Goal: Task Accomplishment & Management: Manage account settings

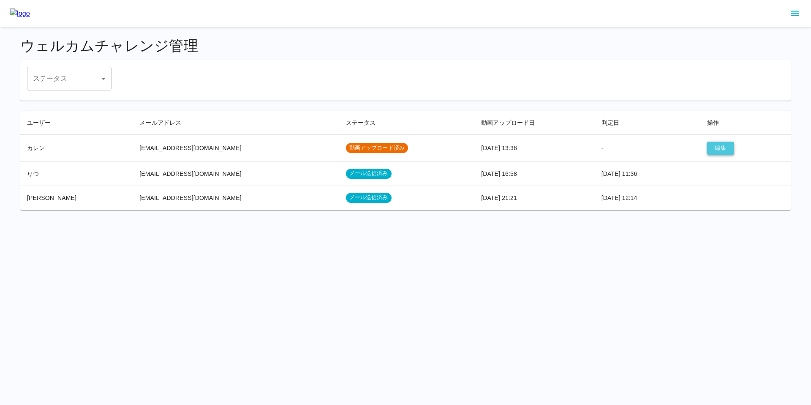
click at [723, 149] on button "編集" at bounding box center [720, 148] width 27 height 13
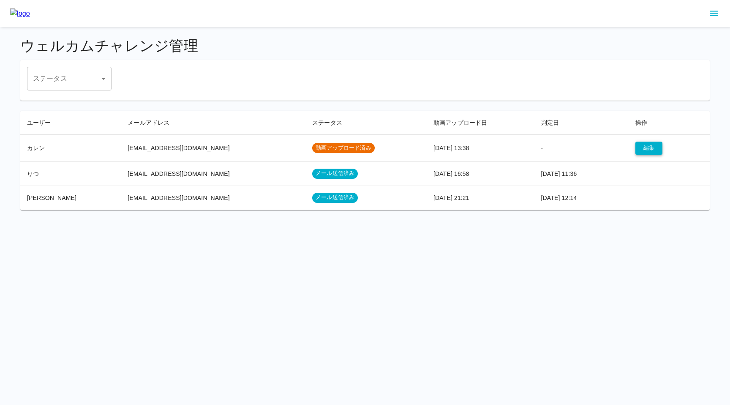
click at [644, 146] on button "編集" at bounding box center [649, 148] width 27 height 13
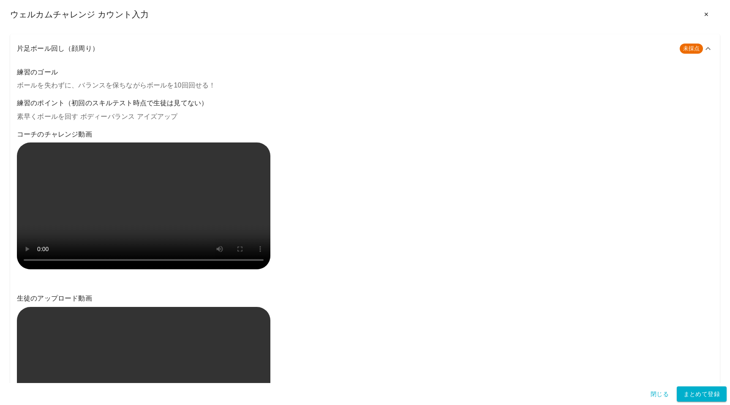
scroll to position [6, 0]
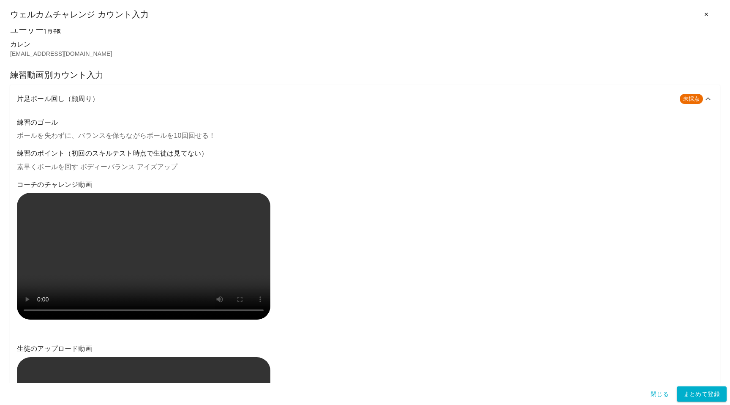
click at [303, 92] on div "片足ボール回し（顔周り） 未採点" at bounding box center [365, 99] width 710 height 29
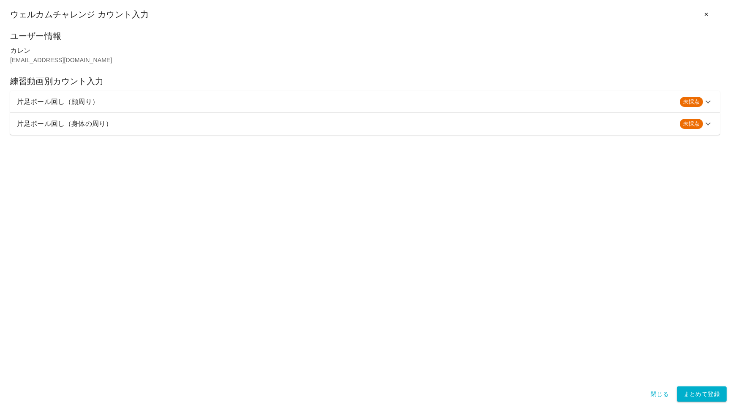
scroll to position [0, 0]
click at [138, 104] on h6 "片足ボール回し（顔周り）" at bounding box center [345, 102] width 656 height 12
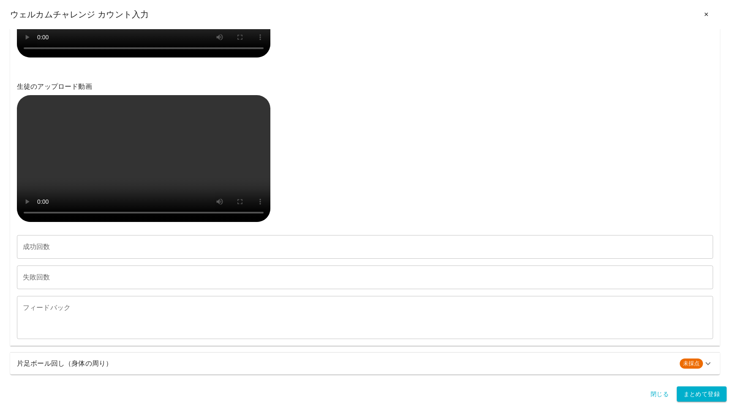
scroll to position [495, 0]
click at [54, 366] on h6 "片足ボール回し（身体の周り）" at bounding box center [345, 364] width 656 height 12
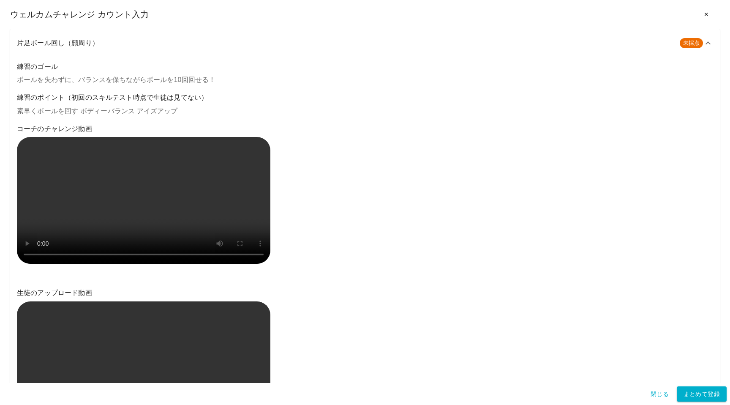
scroll to position [39, 0]
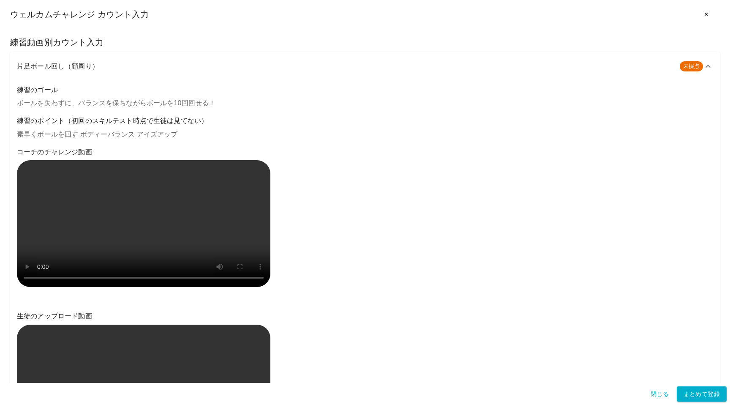
drag, startPoint x: 101, startPoint y: 68, endPoint x: 22, endPoint y: 67, distance: 79.0
click at [22, 67] on h6 "片足ボール回し（顔周り）" at bounding box center [345, 66] width 656 height 12
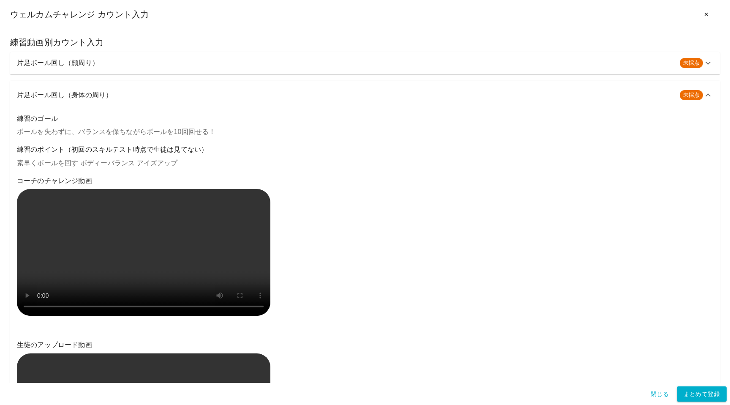
drag, startPoint x: 8, startPoint y: 62, endPoint x: 68, endPoint y: 62, distance: 59.6
click at [68, 62] on div "ユーザー情報 カレン sola.iro.k4@icloud.com 練習動画別カウント入力 片足ボール回し（顔周り） 未採点 練習のゴール ボールを失わずに、…" at bounding box center [365, 206] width 730 height 354
click at [91, 63] on h6 "片足ボール回し（顔周り）" at bounding box center [345, 63] width 656 height 12
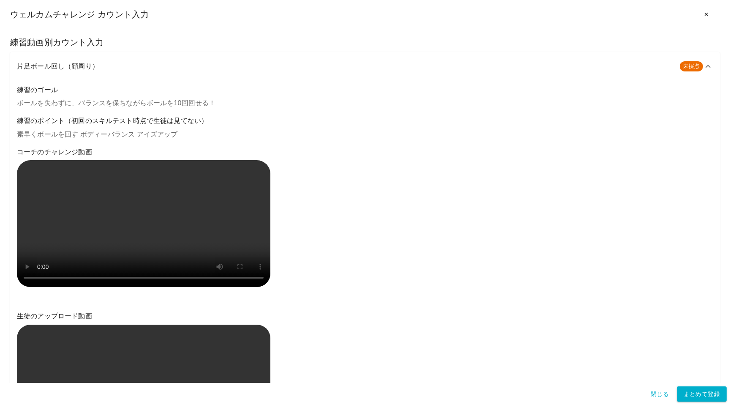
drag, startPoint x: 105, startPoint y: 66, endPoint x: 30, endPoint y: 65, distance: 74.8
click at [30, 65] on h6 "片足ボール回し（顔周り）" at bounding box center [345, 66] width 656 height 12
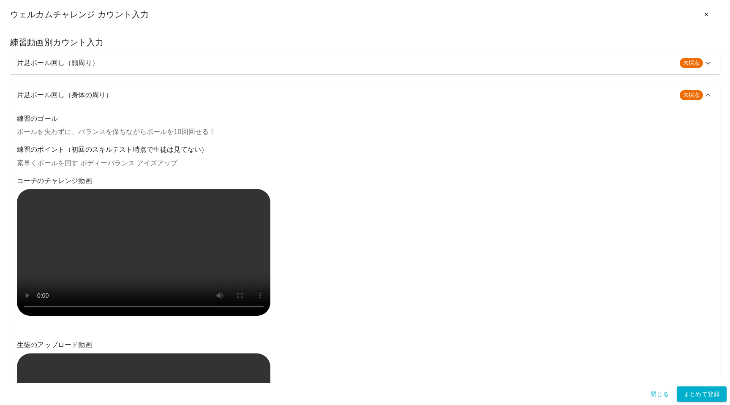
click at [38, 64] on h6 "片足ボール回し（顔周り）" at bounding box center [345, 63] width 656 height 12
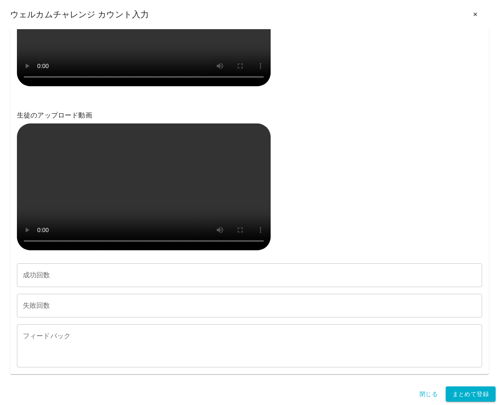
scroll to position [844, 0]
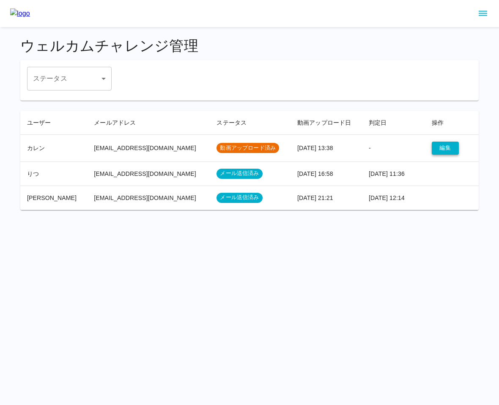
click at [434, 150] on button "編集" at bounding box center [445, 148] width 27 height 13
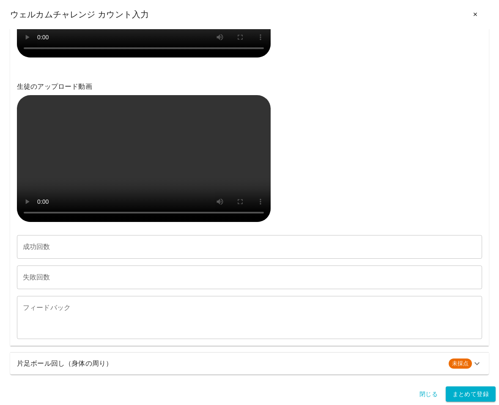
scroll to position [495, 0]
click at [98, 367] on h6 "片足ボール回し（身体の周り）" at bounding box center [229, 364] width 425 height 12
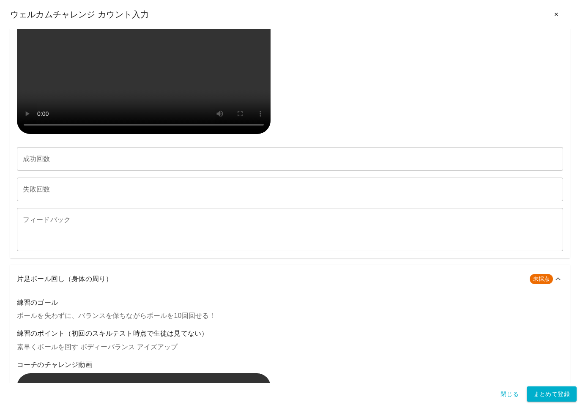
scroll to position [564, 0]
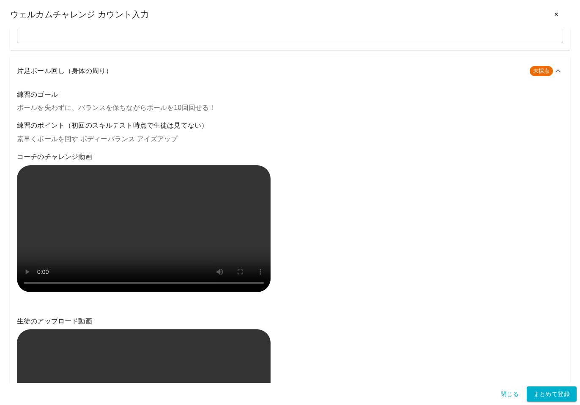
paste input "**"
type input "**"
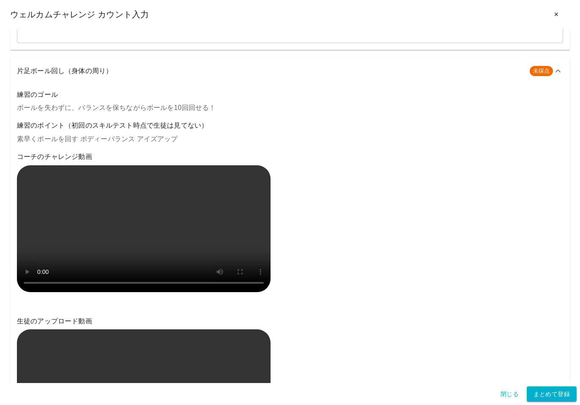
type input "*"
click at [54, 36] on textarea "フィードバック" at bounding box center [290, 21] width 534 height 29
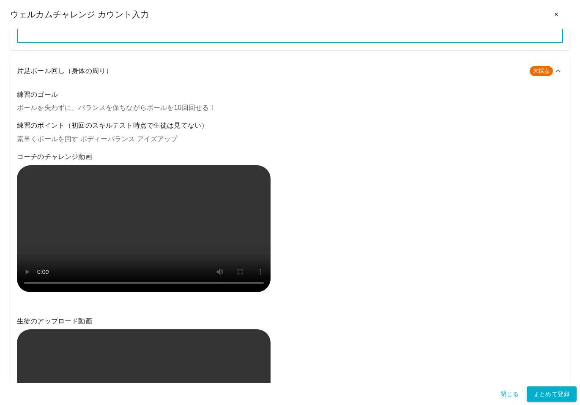
click at [57, 36] on textarea "フィードバック" at bounding box center [290, 21] width 534 height 29
paste textarea "**********"
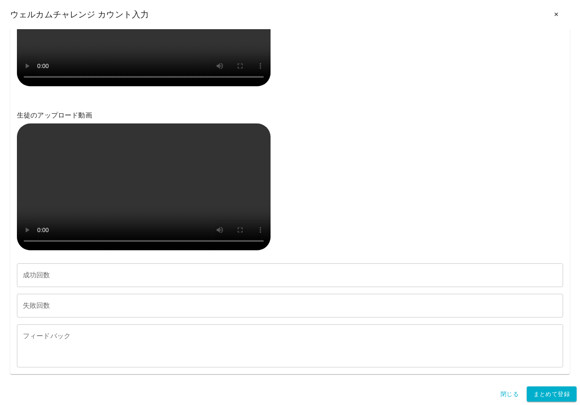
scroll to position [1224, 0]
type textarea "**********"
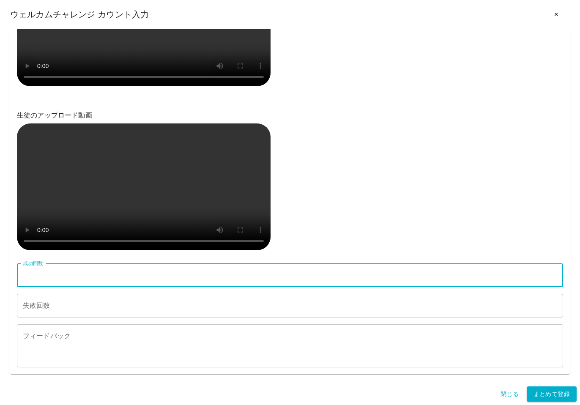
click at [81, 271] on input "成功回数" at bounding box center [290, 275] width 546 height 24
type input "*"
click at [76, 303] on input "失敗回数" at bounding box center [290, 306] width 546 height 24
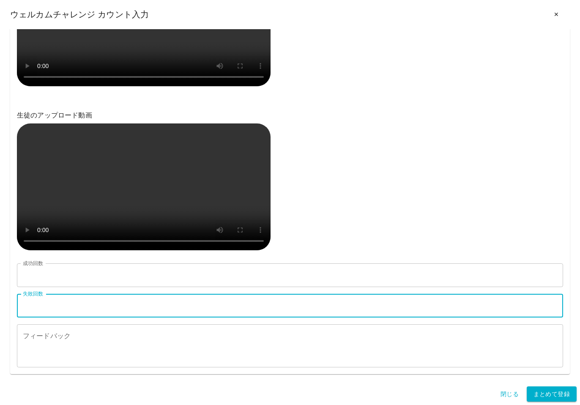
type input "*"
click at [52, 341] on textarea "フィードバック" at bounding box center [290, 345] width 534 height 29
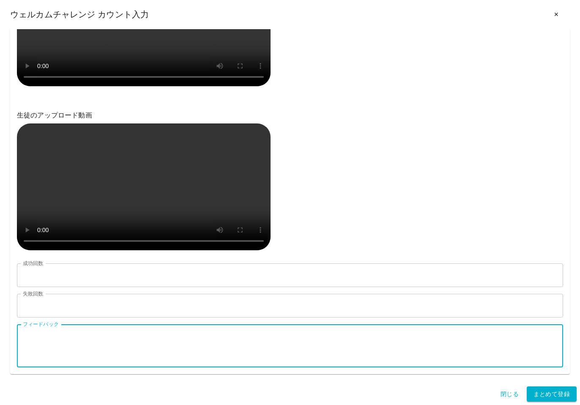
click at [78, 339] on textarea "フィードバック" at bounding box center [290, 345] width 534 height 29
paste textarea "**********"
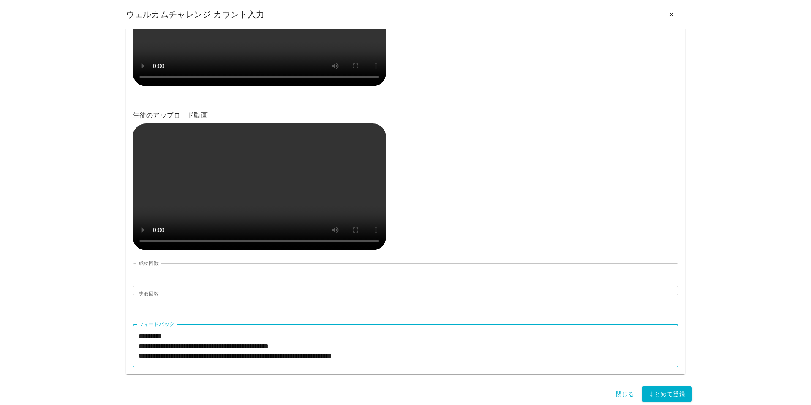
scroll to position [39, 0]
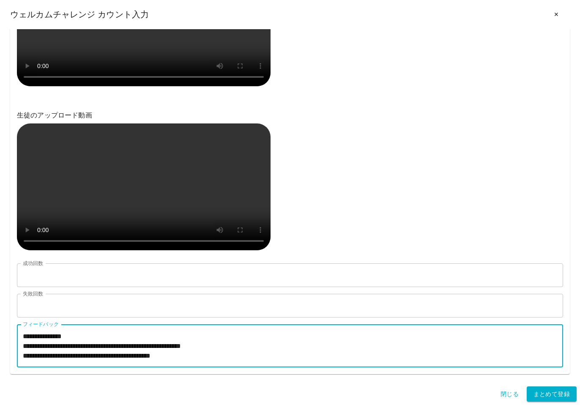
type textarea "**********"
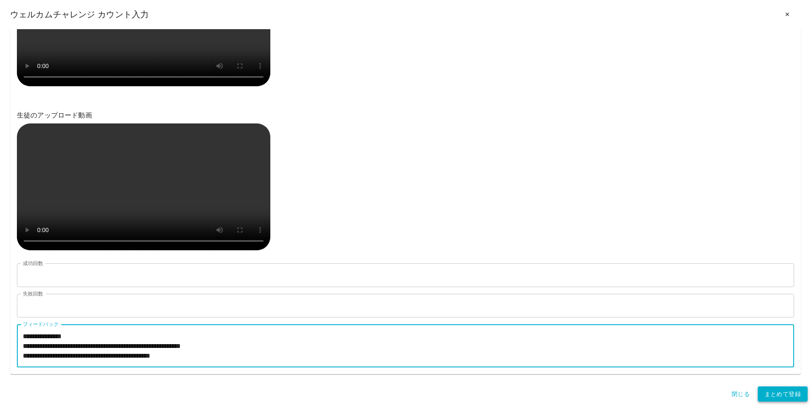
click at [498, 396] on button "まとめて登録" at bounding box center [783, 394] width 50 height 16
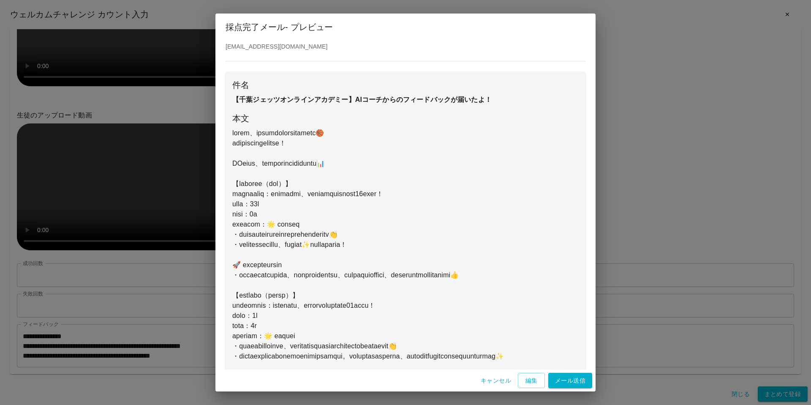
scroll to position [26, 0]
click at [498, 379] on button "編集" at bounding box center [531, 381] width 27 height 16
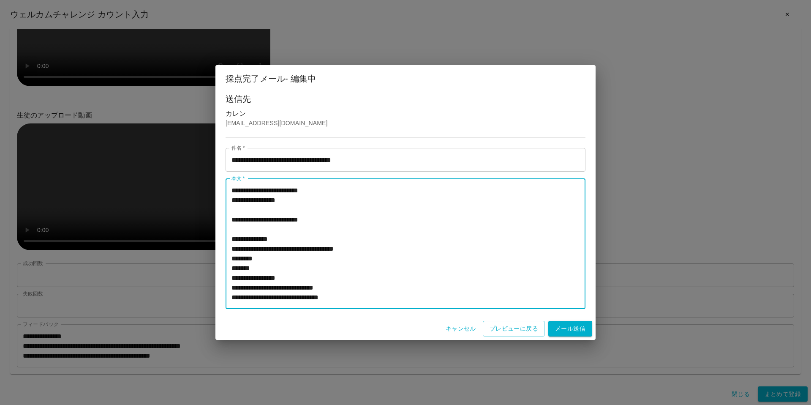
click at [288, 276] on textarea "**********" at bounding box center [406, 244] width 348 height 117
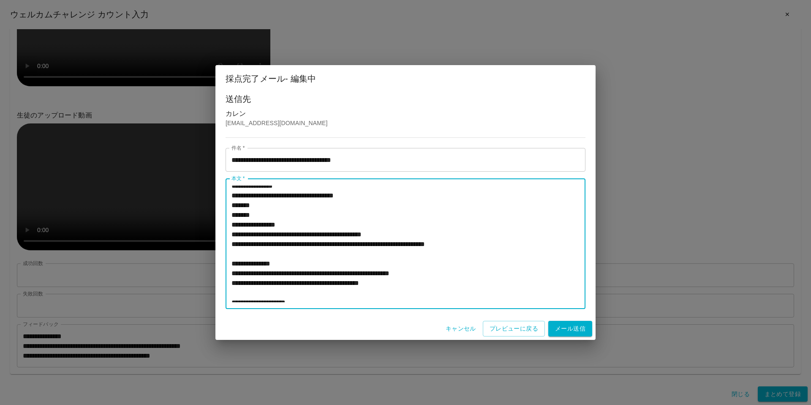
scroll to position [183, 0]
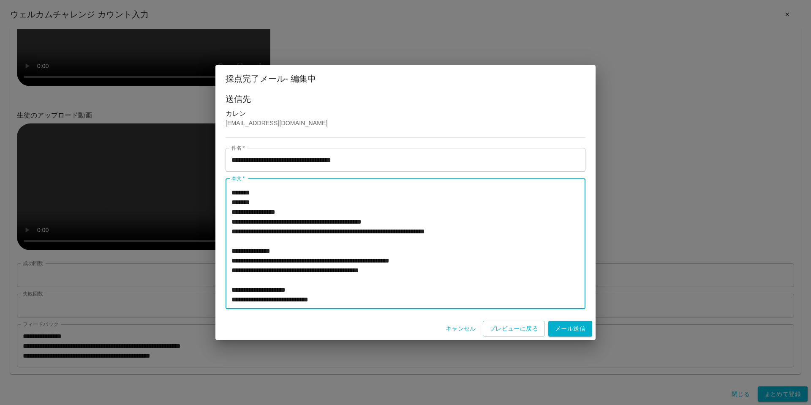
click at [288, 224] on textarea "**********" at bounding box center [406, 244] width 348 height 117
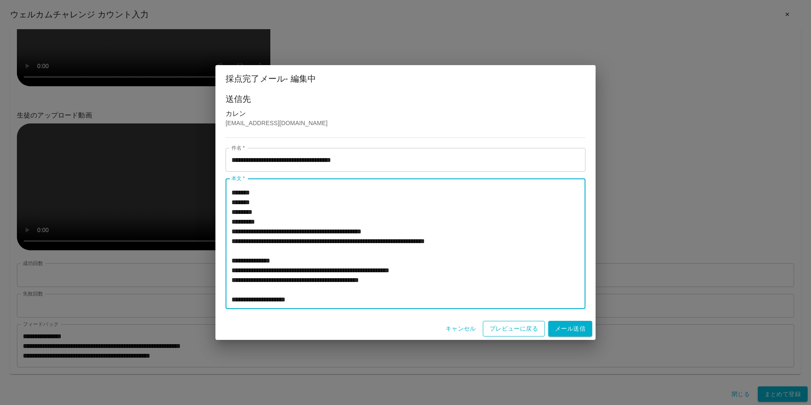
type textarea "**********"
click at [497, 325] on button "プレビューに戻る" at bounding box center [514, 329] width 62 height 16
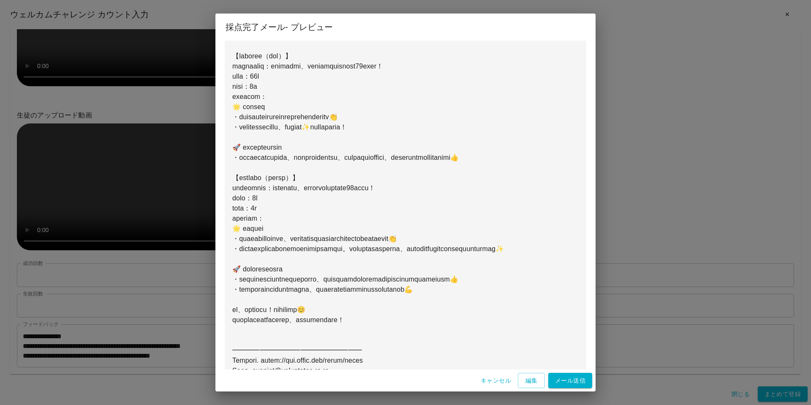
scroll to position [152, 0]
click at [498, 380] on button "メール送信" at bounding box center [571, 381] width 44 height 16
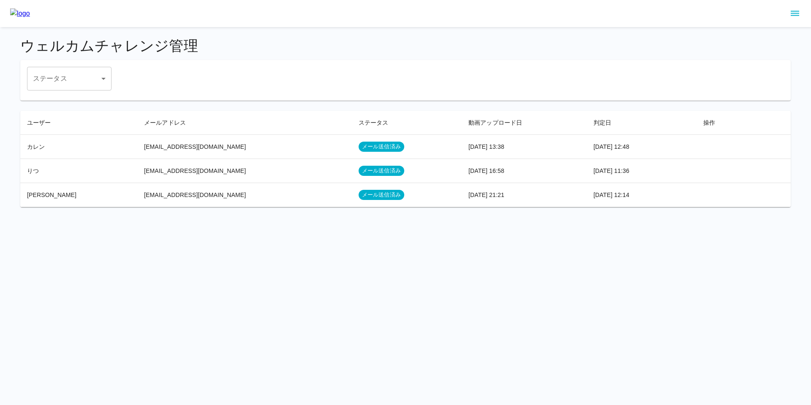
click at [269, 217] on html "ウェルカムチャレンジ管理 ステータス ​ ステータス ユーザー メールアドレス ステータス 動画アップロード日 判定日 操作 カレン [EMAIL_ADDRE…" at bounding box center [405, 108] width 811 height 217
click at [435, 44] on h4 "ウェルカムチャレンジ管理" at bounding box center [405, 46] width 771 height 18
click at [463, 42] on h4 "ウェルカムチャレンジ管理" at bounding box center [405, 46] width 771 height 18
click at [396, 46] on h4 "ウェルカムチャレンジ管理" at bounding box center [405, 46] width 771 height 18
click at [300, 49] on h4 "ウェルカムチャレンジ管理" at bounding box center [405, 46] width 771 height 18
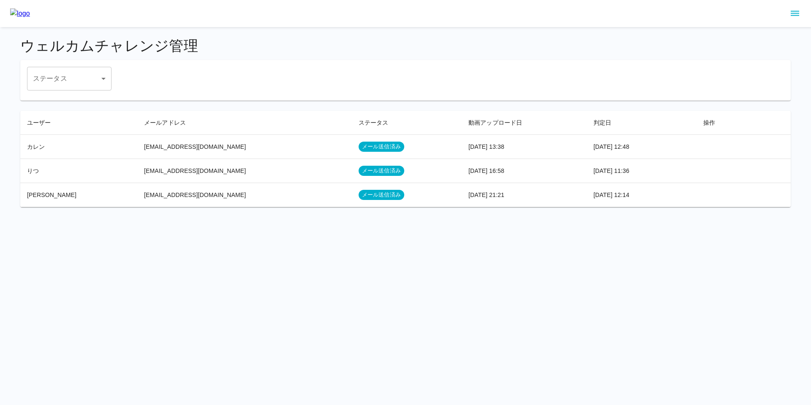
click at [97, 217] on html "ウェルカムチャレンジ管理 ステータス ​ ステータス ユーザー メールアドレス ステータス 動画アップロード日 判定日 操作 カレン [EMAIL_ADDRE…" at bounding box center [405, 108] width 811 height 217
